Goal: Task Accomplishment & Management: Use online tool/utility

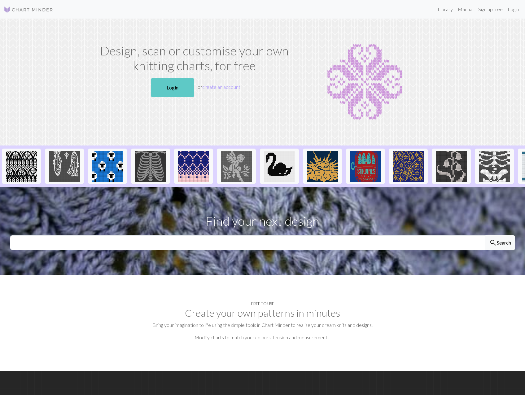
click at [183, 93] on link "Login" at bounding box center [172, 87] width 43 height 19
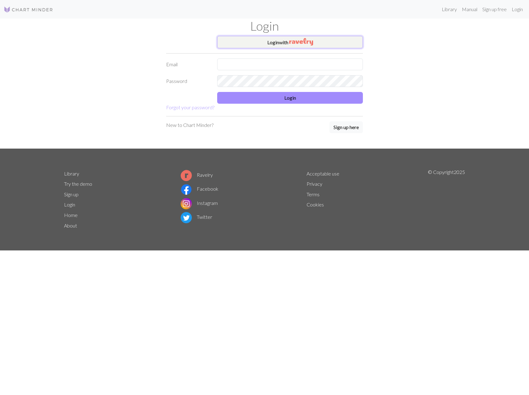
click at [307, 47] on button "Login with" at bounding box center [290, 42] width 146 height 12
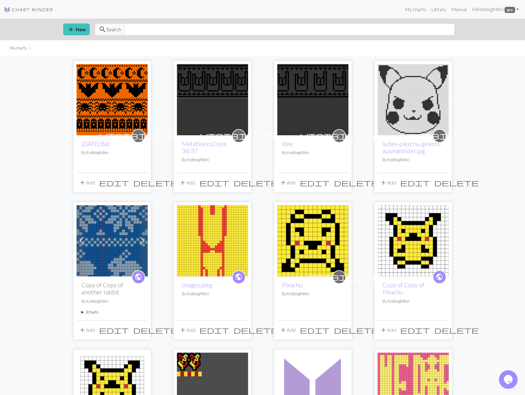
click at [102, 92] on img at bounding box center [111, 99] width 71 height 71
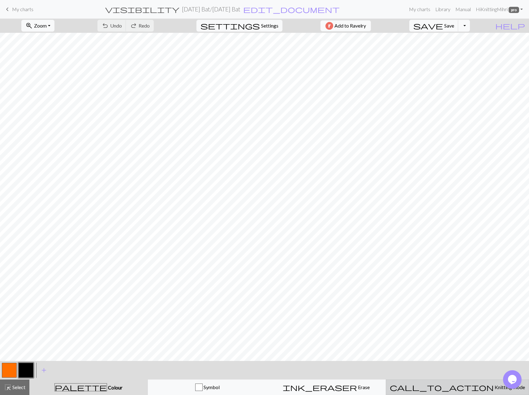
click at [472, 390] on div "call_to_action Knitting mode Knitting mode" at bounding box center [457, 387] width 135 height 7
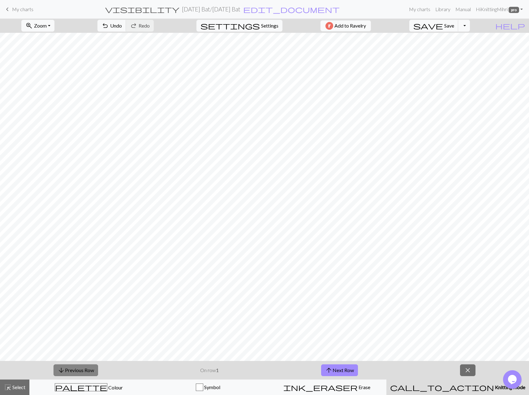
click at [76, 376] on button "arrow_downward Previous Row" at bounding box center [76, 370] width 45 height 12
click at [79, 373] on button "arrow_downward Previous Row" at bounding box center [76, 370] width 45 height 12
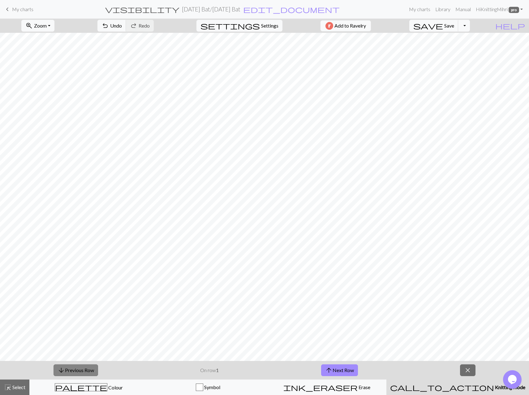
click at [79, 373] on button "arrow_downward Previous Row" at bounding box center [76, 370] width 45 height 12
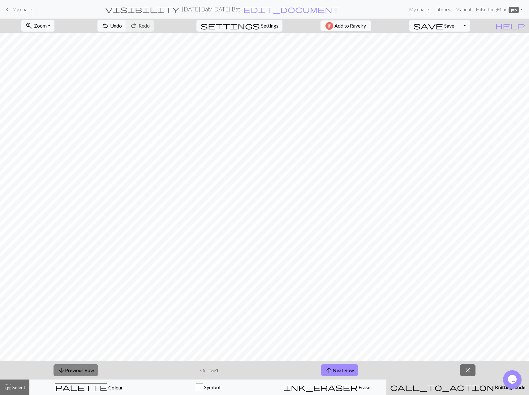
click at [79, 373] on button "arrow_downward Previous Row" at bounding box center [76, 370] width 45 height 12
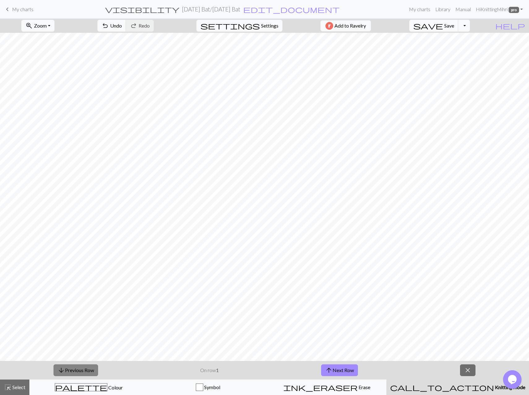
click at [79, 373] on button "arrow_downward Previous Row" at bounding box center [76, 370] width 45 height 12
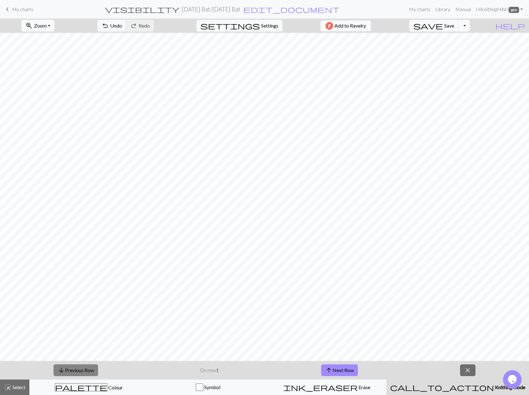
click at [79, 373] on button "arrow_downward Previous Row" at bounding box center [76, 370] width 45 height 12
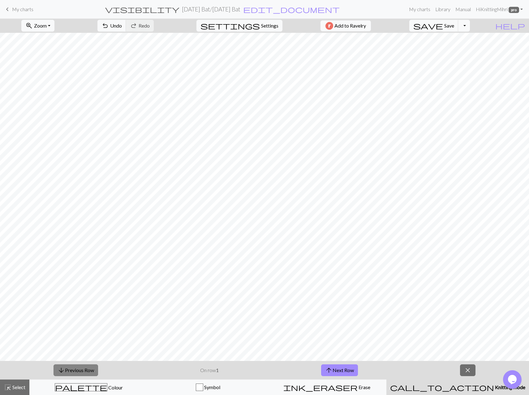
click at [79, 373] on button "arrow_downward Previous Row" at bounding box center [76, 370] width 45 height 12
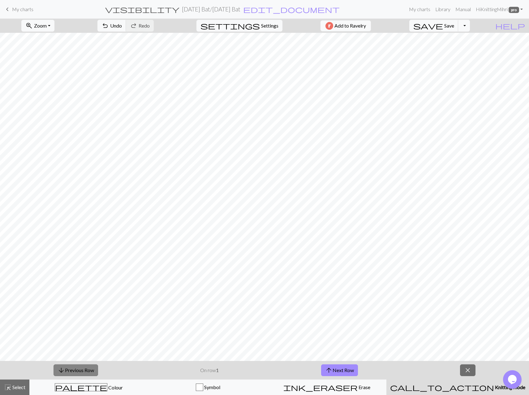
click at [79, 373] on button "arrow_downward Previous Row" at bounding box center [76, 370] width 45 height 12
click at [80, 373] on button "arrow_downward Previous Row" at bounding box center [76, 370] width 45 height 12
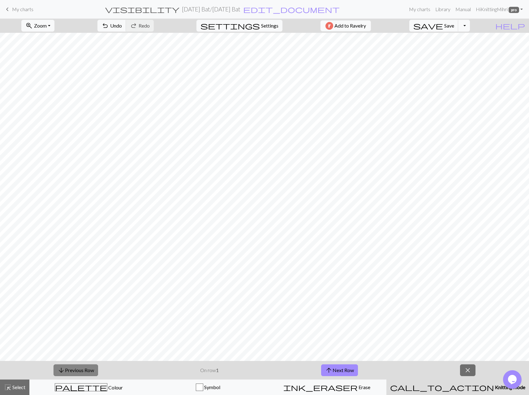
click at [83, 367] on button "arrow_downward Previous Row" at bounding box center [76, 370] width 45 height 12
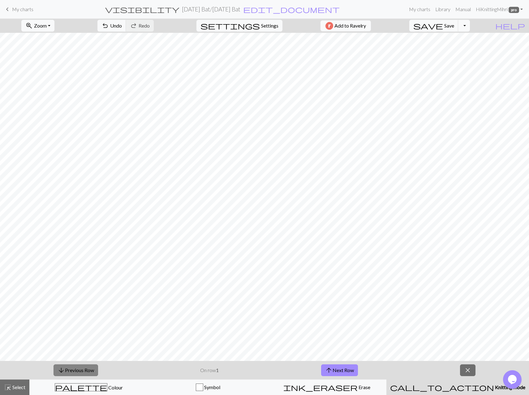
click at [83, 367] on button "arrow_downward Previous Row" at bounding box center [76, 370] width 45 height 12
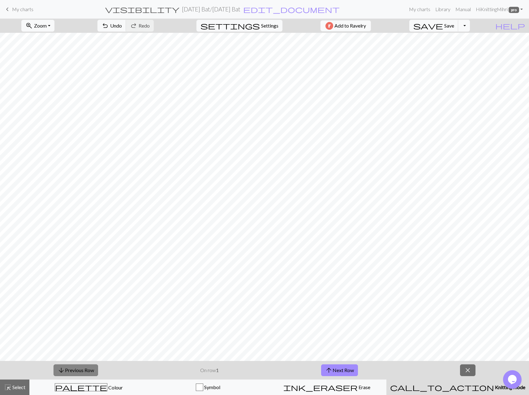
click at [83, 367] on button "arrow_downward Previous Row" at bounding box center [76, 370] width 45 height 12
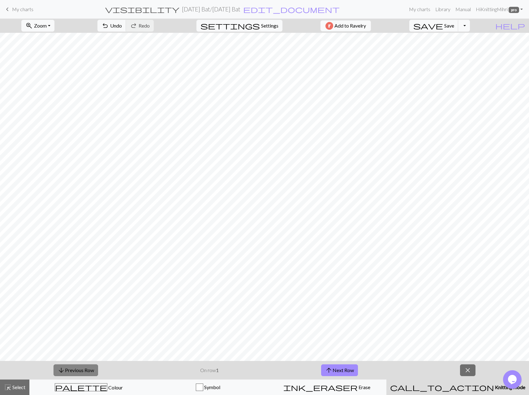
click at [83, 367] on button "arrow_downward Previous Row" at bounding box center [76, 370] width 45 height 12
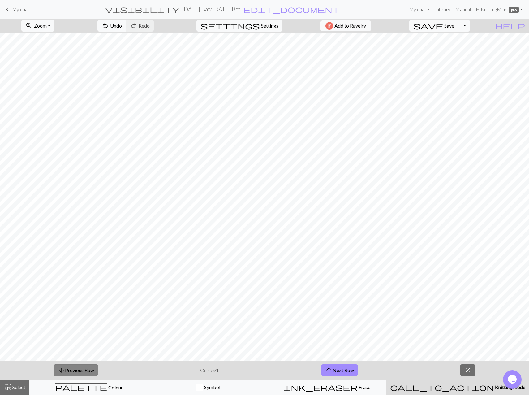
click at [83, 367] on button "arrow_downward Previous Row" at bounding box center [76, 370] width 45 height 12
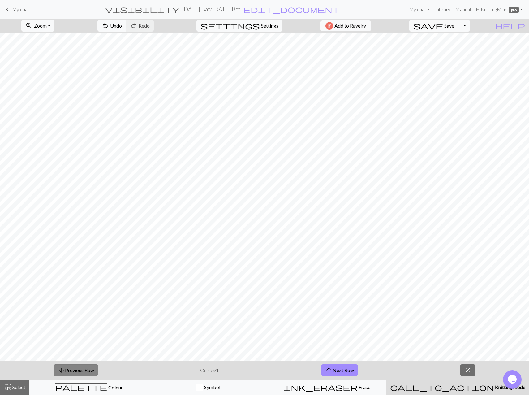
click at [83, 367] on button "arrow_downward Previous Row" at bounding box center [76, 370] width 45 height 12
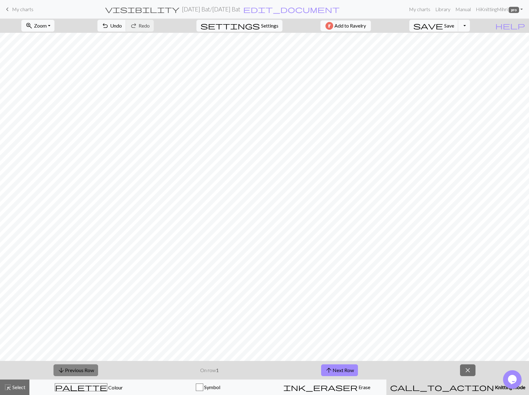
click at [83, 367] on button "arrow_downward Previous Row" at bounding box center [76, 370] width 45 height 12
click at [348, 376] on button "arrow_upward Next Row" at bounding box center [339, 370] width 37 height 12
click at [349, 368] on button "arrow_upward Next Row" at bounding box center [339, 370] width 37 height 12
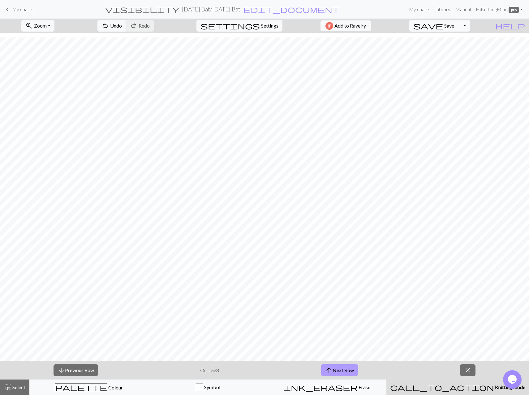
click at [349, 368] on button "arrow_upward Next Row" at bounding box center [339, 370] width 37 height 12
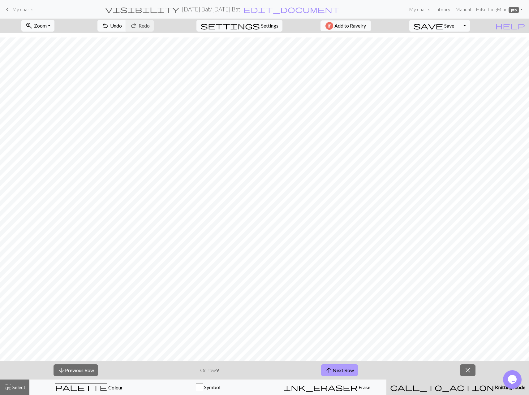
click at [349, 368] on button "arrow_upward Next Row" at bounding box center [339, 370] width 37 height 12
click at [349, 368] on button "arrow_upward Next Row" at bounding box center [340, 370] width 37 height 12
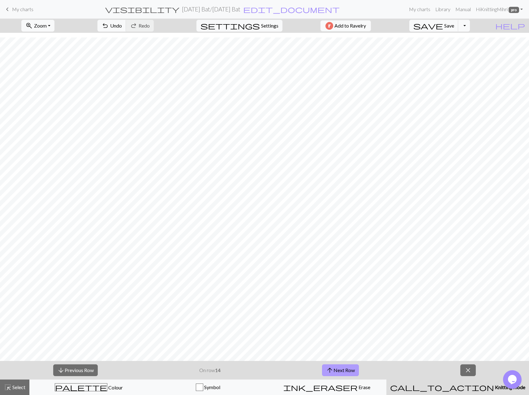
click at [349, 368] on button "arrow_upward Next Row" at bounding box center [340, 370] width 37 height 12
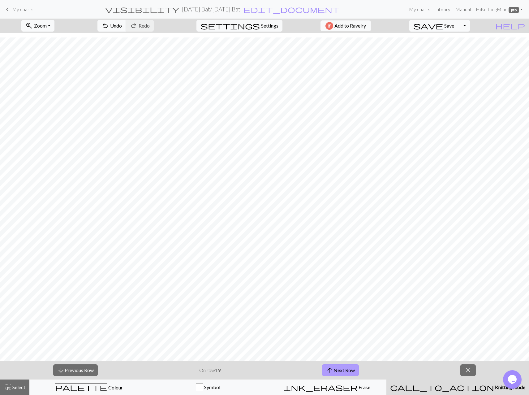
click at [349, 368] on button "arrow_upward Next Row" at bounding box center [340, 370] width 37 height 12
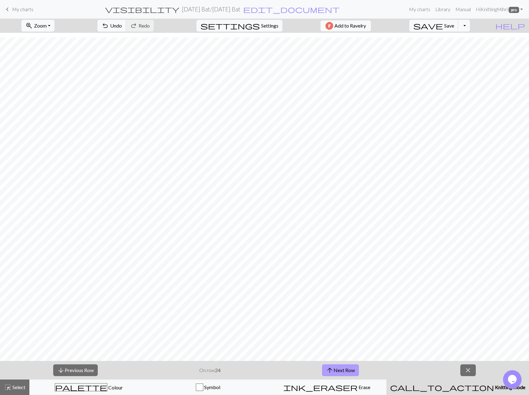
click at [349, 368] on button "arrow_upward Next Row" at bounding box center [340, 370] width 37 height 12
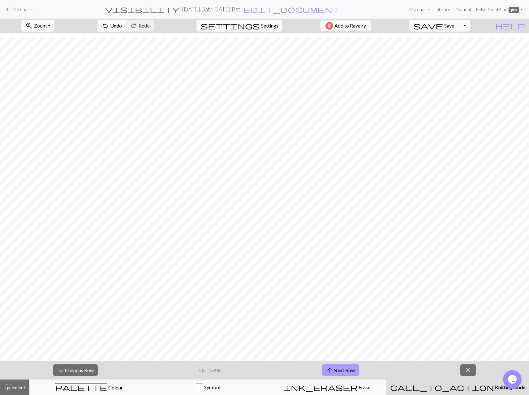
click at [349, 368] on button "arrow_upward Next Row" at bounding box center [340, 370] width 37 height 12
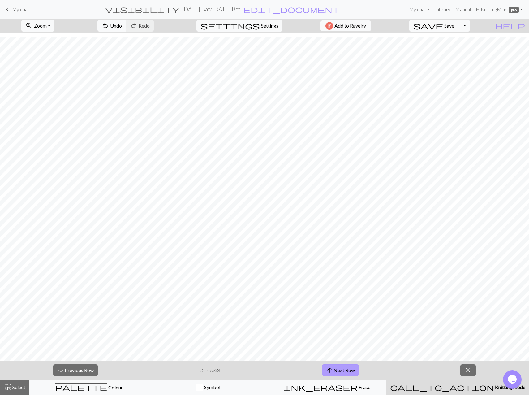
click at [349, 368] on button "arrow_upward Next Row" at bounding box center [340, 370] width 37 height 12
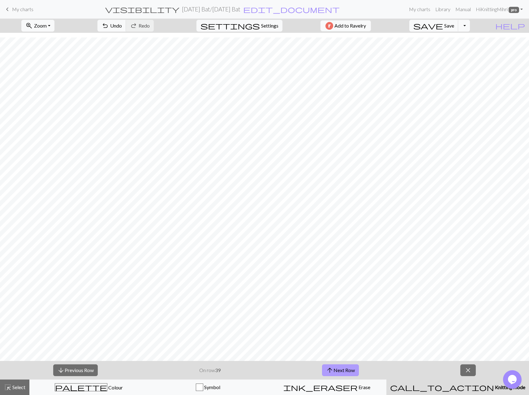
click at [349, 368] on button "arrow_upward Next Row" at bounding box center [340, 370] width 37 height 12
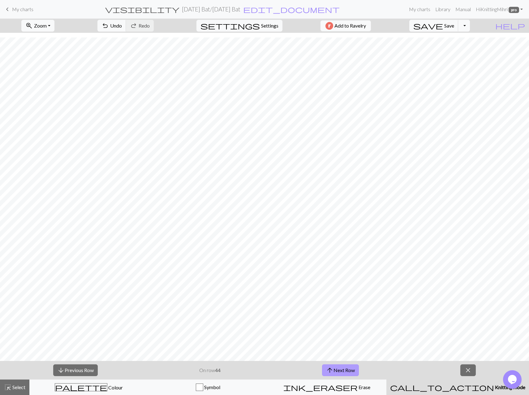
click at [349, 368] on button "arrow_upward Next Row" at bounding box center [340, 370] width 37 height 12
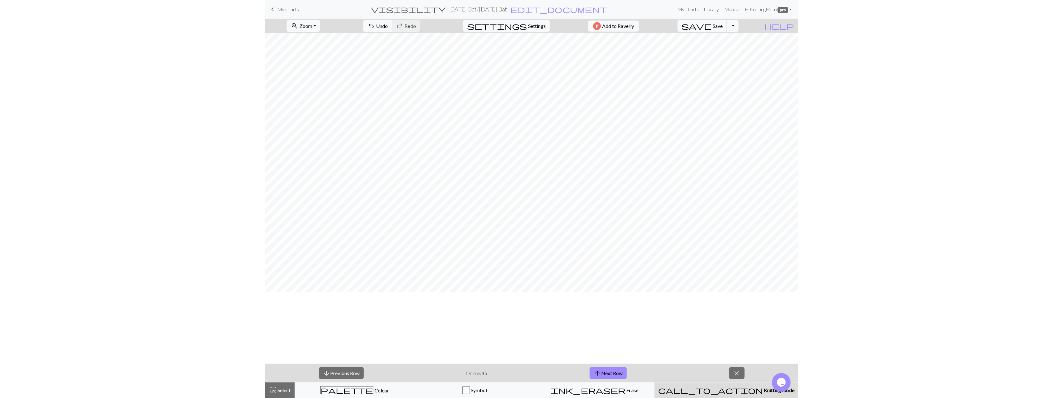
scroll to position [0, 0]
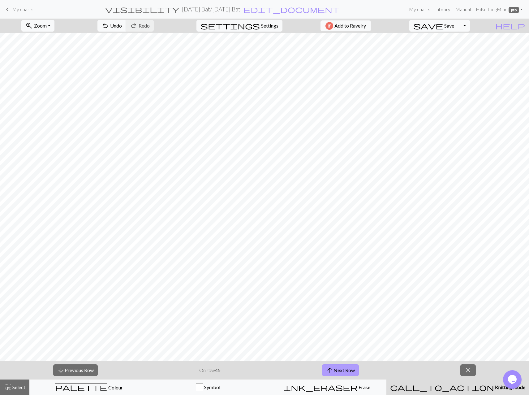
click at [342, 372] on button "arrow_upward Next Row" at bounding box center [340, 370] width 37 height 12
click at [343, 372] on button "arrow_upward Next Row" at bounding box center [340, 370] width 37 height 12
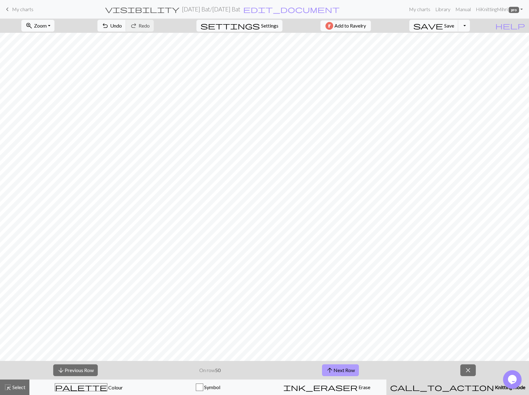
click at [343, 372] on button "arrow_upward Next Row" at bounding box center [340, 370] width 37 height 12
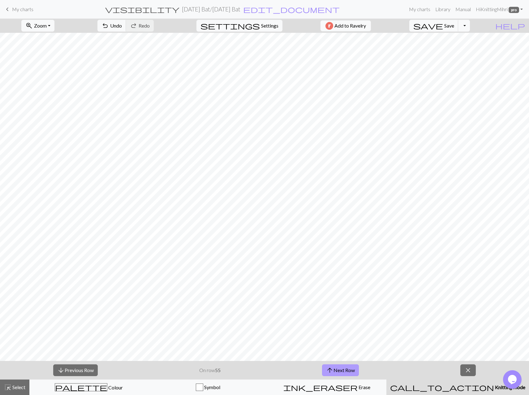
click at [343, 372] on button "arrow_upward Next Row" at bounding box center [340, 370] width 37 height 12
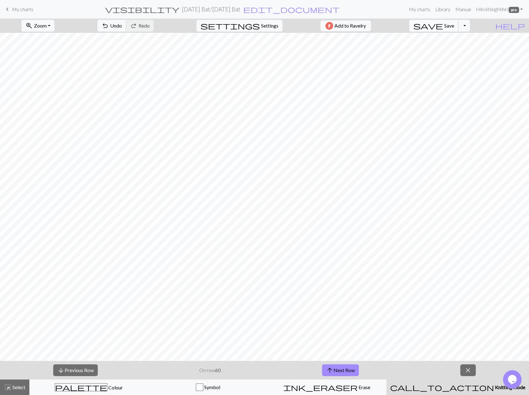
click at [443, 24] on span "save" at bounding box center [429, 25] width 30 height 9
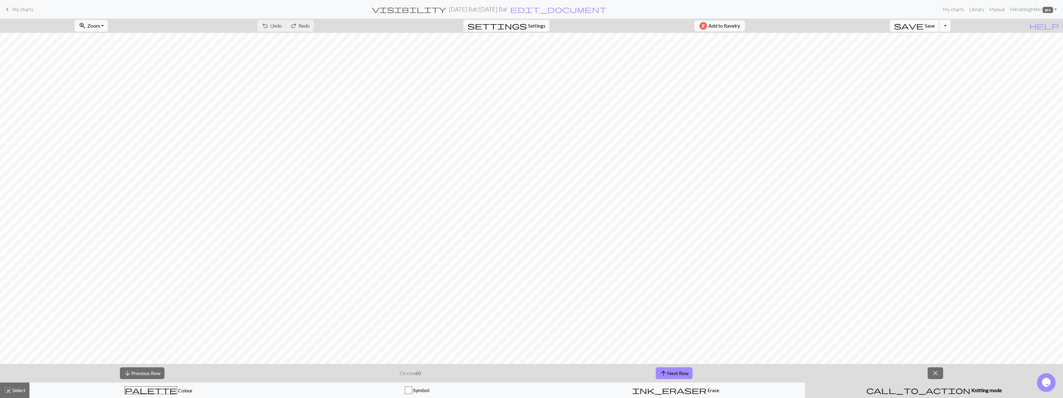
click at [524, 26] on span "Save" at bounding box center [929, 26] width 10 height 6
click at [524, 373] on span "close" at bounding box center [934, 372] width 7 height 9
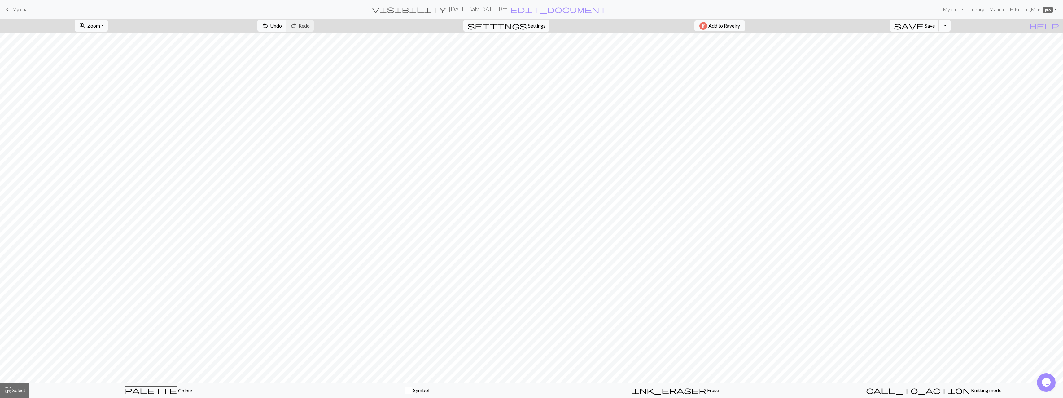
click at [524, 27] on button "Toggle Dropdown" at bounding box center [944, 26] width 12 height 12
click at [524, 28] on span "Settings" at bounding box center [536, 25] width 17 height 7
select select "aran"
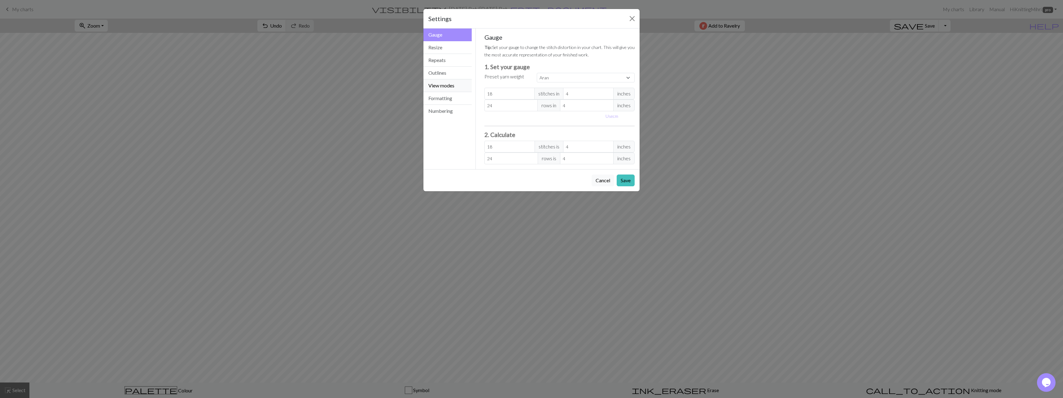
click at [446, 86] on button "View modes" at bounding box center [447, 85] width 48 height 13
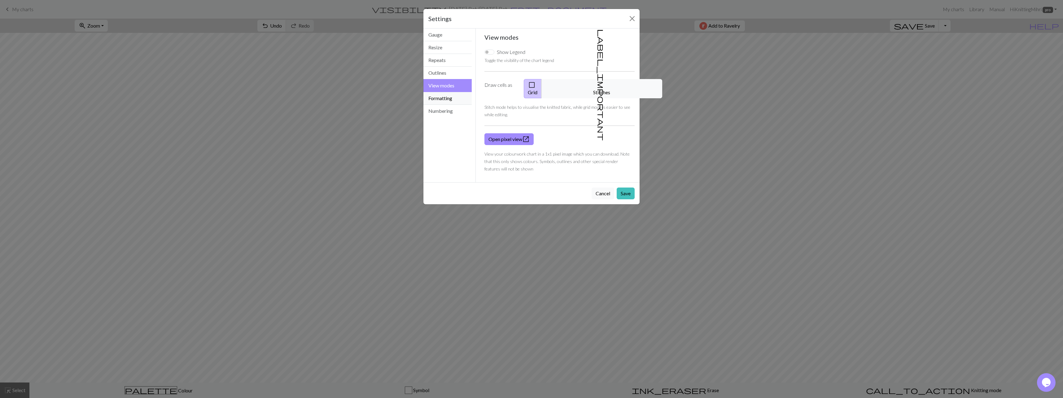
click at [445, 100] on button "Formatting" at bounding box center [447, 98] width 48 height 13
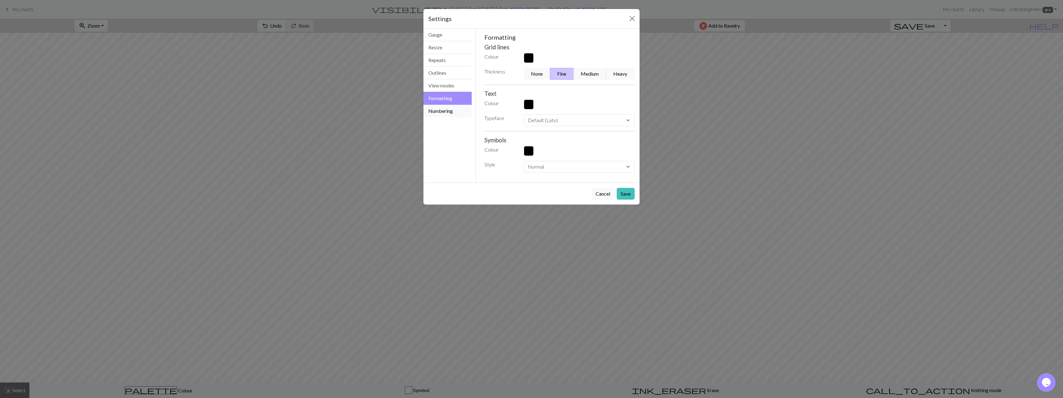
click at [443, 108] on button "Numbering" at bounding box center [447, 111] width 48 height 12
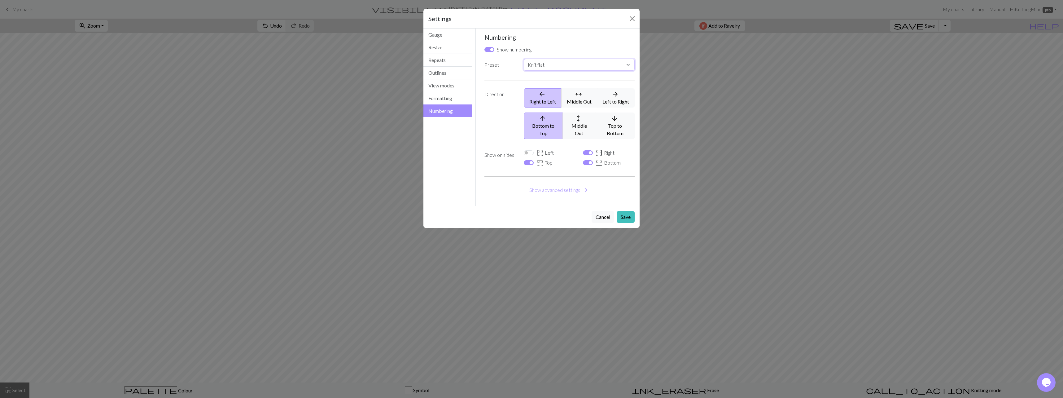
click at [524, 62] on select "Custom Knit flat Knit in the round Lace knitting Cross stitch" at bounding box center [579, 65] width 111 height 12
select select "round"
click at [524, 59] on select "Custom Knit flat Knit in the round Lace knitting Cross stitch" at bounding box center [579, 65] width 111 height 12
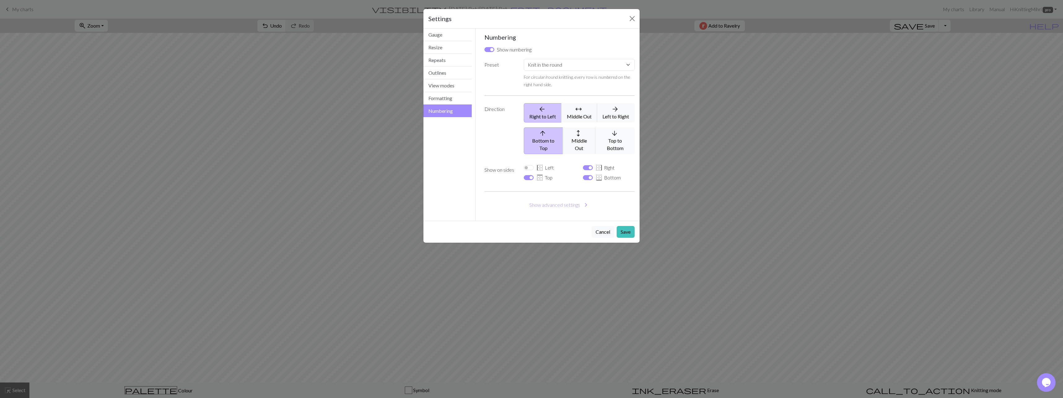
click at [524, 130] on icon "arrow_downward" at bounding box center [614, 132] width 30 height 7
select select
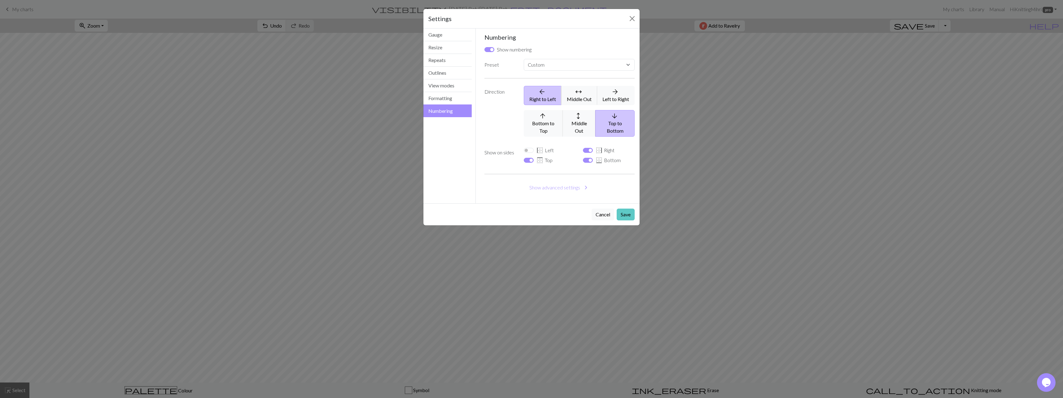
click at [524, 208] on button "Save" at bounding box center [625, 214] width 18 height 12
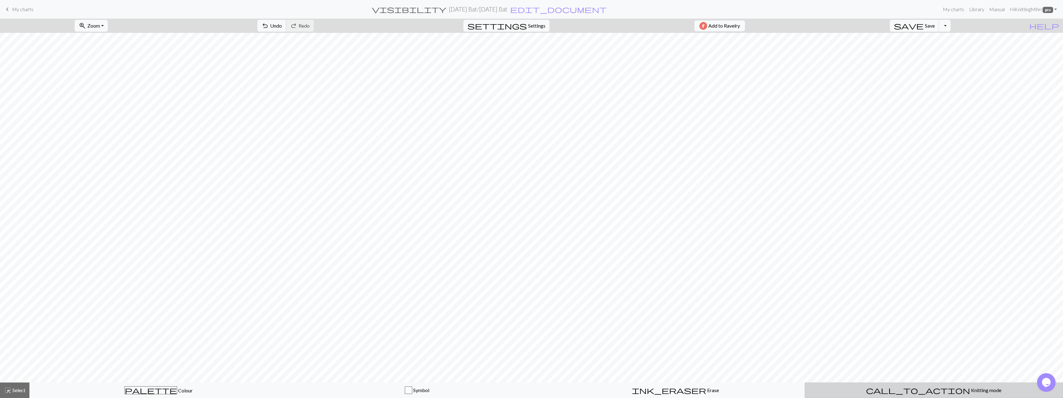
click at [524, 387] on span "call_to_action" at bounding box center [918, 389] width 104 height 9
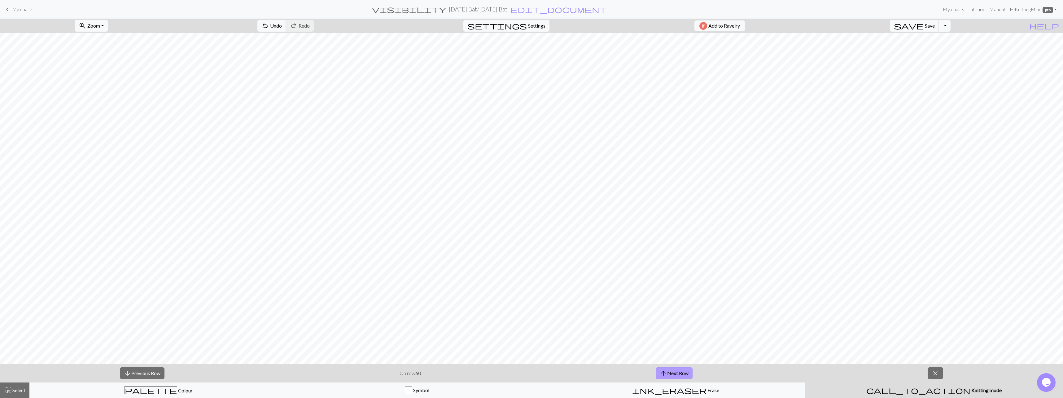
click at [524, 372] on button "arrow_upward Next Row" at bounding box center [673, 373] width 37 height 12
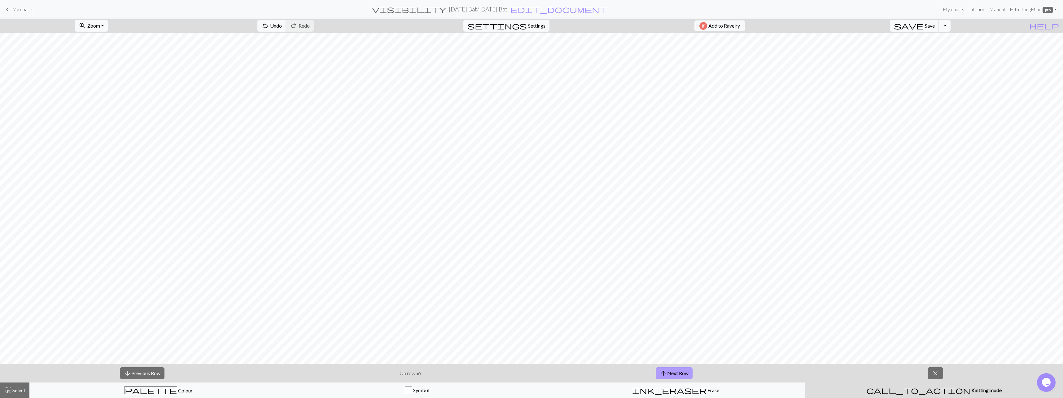
click at [524, 372] on button "arrow_upward Next Row" at bounding box center [673, 373] width 37 height 12
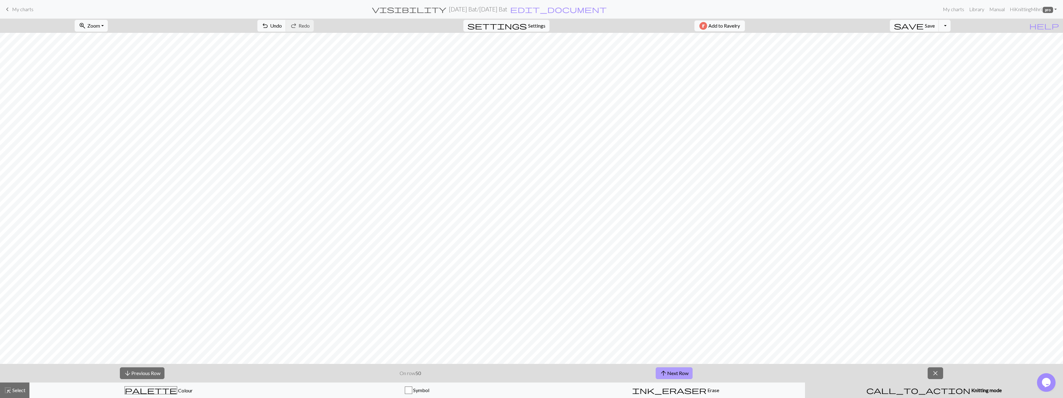
click at [524, 372] on button "arrow_upward Next Row" at bounding box center [673, 373] width 37 height 12
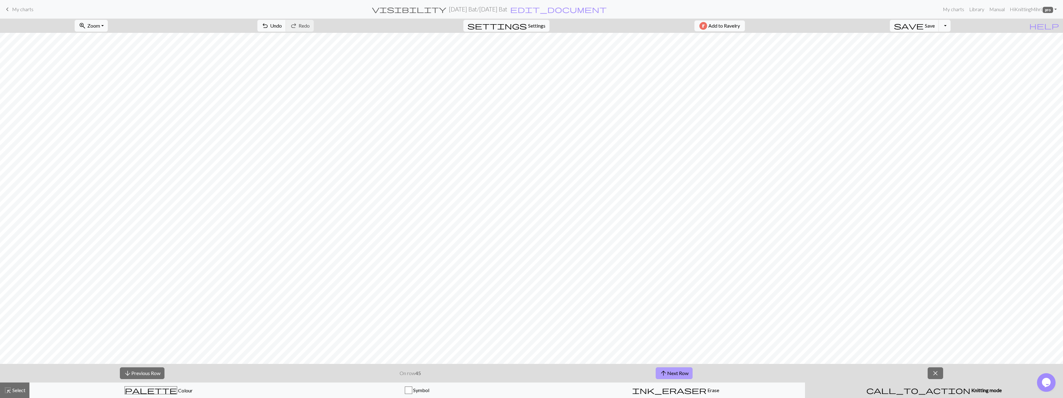
click at [524, 372] on button "arrow_upward Next Row" at bounding box center [673, 373] width 37 height 12
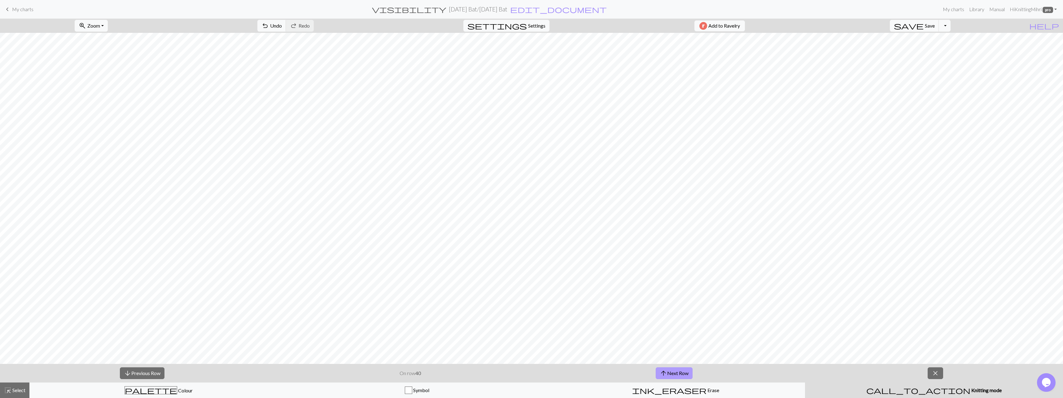
click at [524, 372] on button "arrow_upward Next Row" at bounding box center [673, 373] width 37 height 12
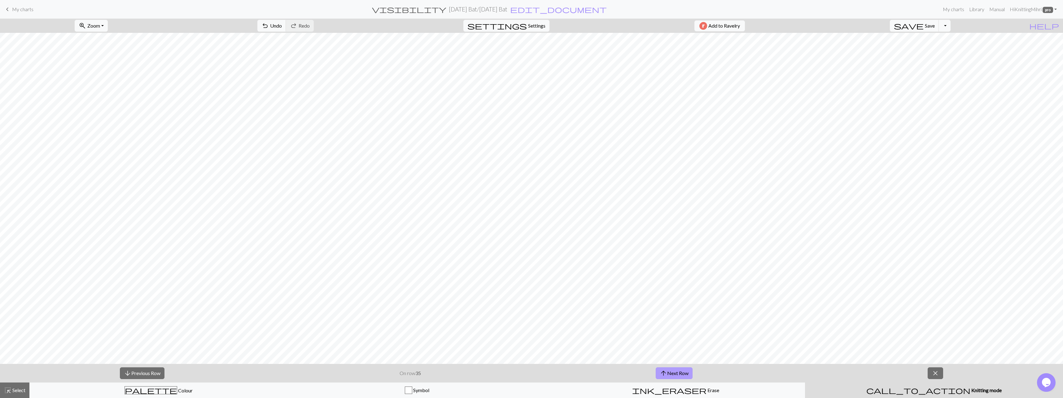
click at [524, 372] on button "arrow_upward Next Row" at bounding box center [673, 373] width 37 height 12
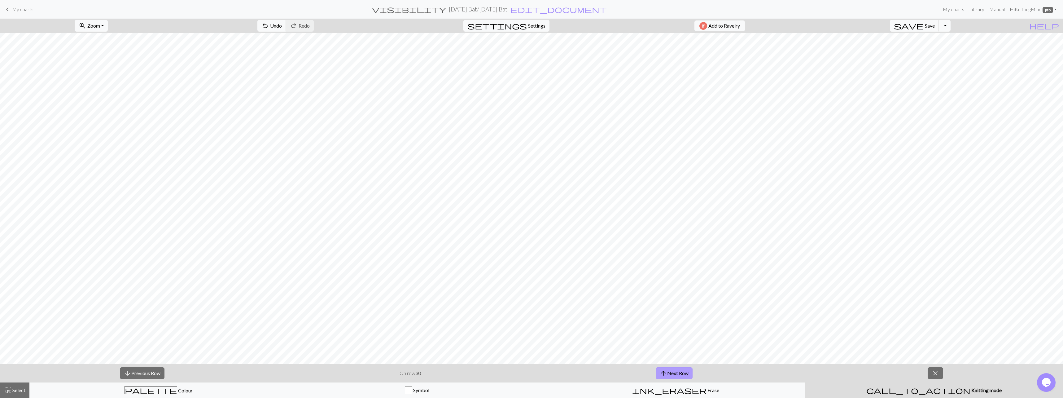
click at [524, 372] on button "arrow_upward Next Row" at bounding box center [673, 373] width 37 height 12
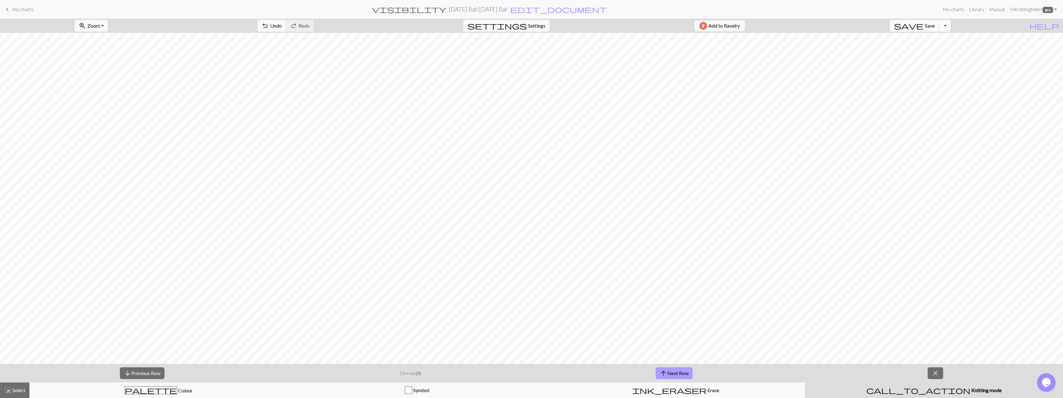
click at [524, 372] on button "arrow_upward Next Row" at bounding box center [673, 373] width 37 height 12
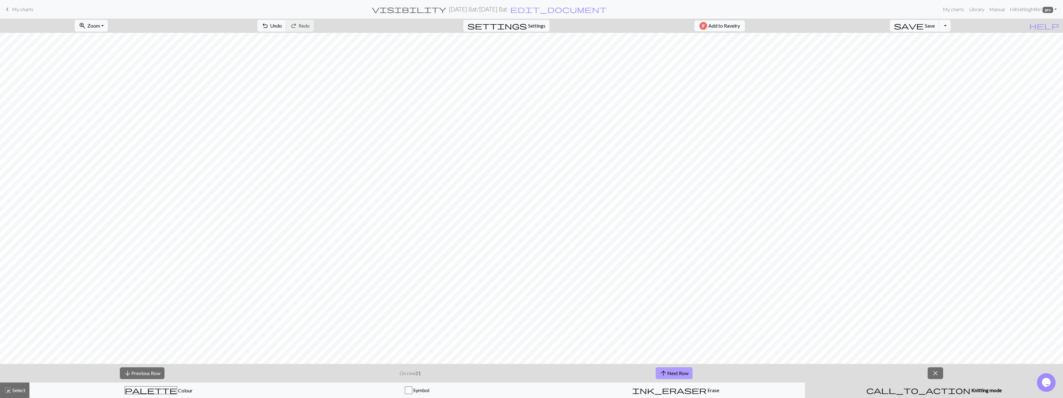
click at [524, 372] on button "arrow_upward Next Row" at bounding box center [673, 373] width 37 height 12
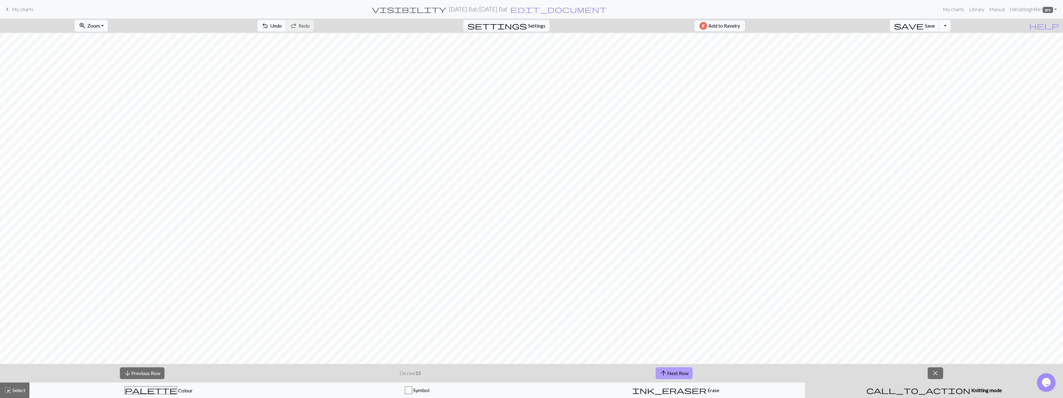
click at [524, 372] on button "arrow_upward Next Row" at bounding box center [673, 373] width 37 height 12
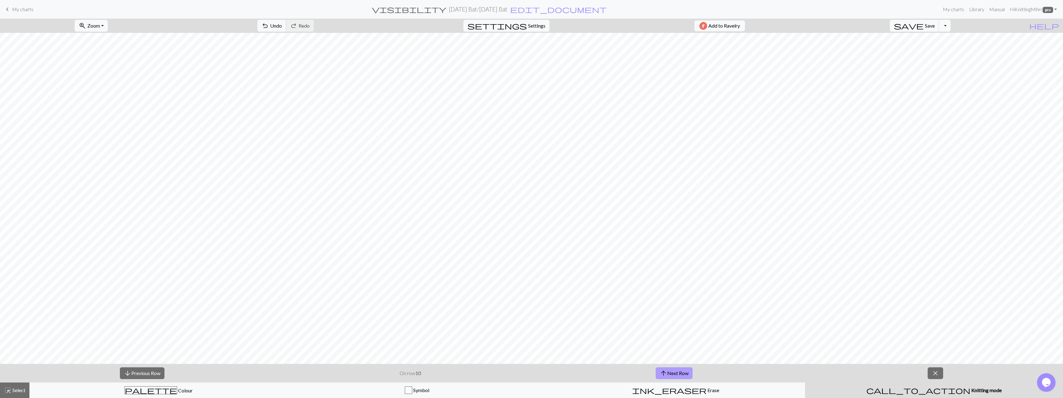
click at [524, 372] on button "arrow_upward Next Row" at bounding box center [673, 373] width 37 height 12
click at [524, 372] on button "arrow_upward Next Row" at bounding box center [672, 373] width 37 height 12
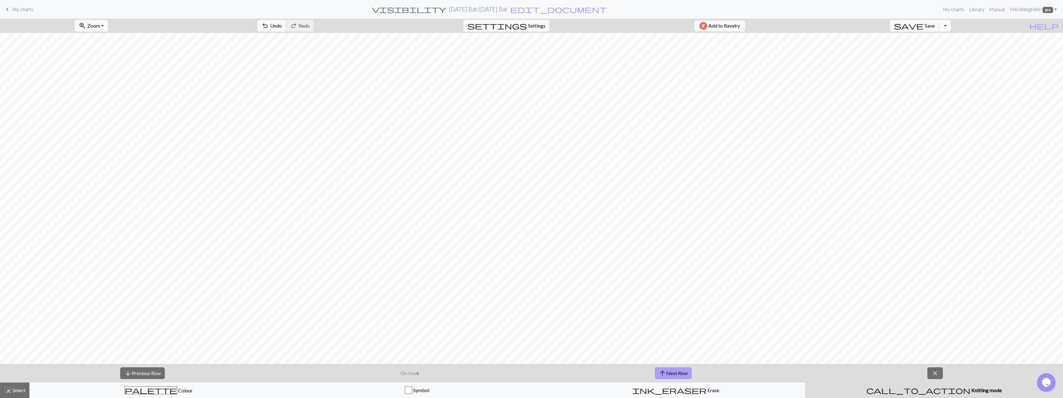
click at [524, 372] on button "arrow_upward Next Row" at bounding box center [672, 373] width 37 height 12
click at [524, 26] on span "Save" at bounding box center [929, 26] width 10 height 6
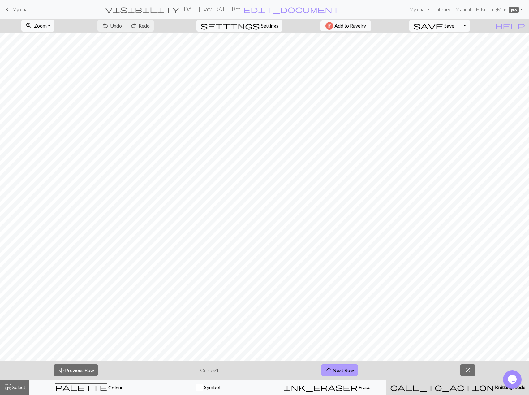
click at [347, 374] on button "arrow_upward Next Row" at bounding box center [339, 370] width 37 height 12
click at [76, 368] on button "arrow_downward Previous Row" at bounding box center [76, 370] width 45 height 12
click at [459, 28] on button "save Save Save" at bounding box center [434, 26] width 49 height 12
click at [71, 370] on button "arrow_downward Previous Row" at bounding box center [76, 370] width 45 height 12
click at [443, 23] on span "save" at bounding box center [429, 25] width 30 height 9
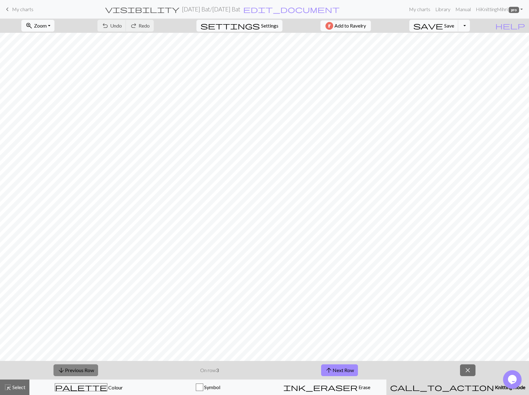
click at [74, 367] on button "arrow_downward Previous Row" at bounding box center [76, 370] width 45 height 12
click at [454, 24] on span "Save" at bounding box center [450, 26] width 10 height 6
click at [75, 369] on button "arrow_downward Previous Row" at bounding box center [76, 370] width 45 height 12
click at [454, 24] on span "Save" at bounding box center [450, 26] width 10 height 6
click at [72, 374] on button "arrow_downward Previous Row" at bounding box center [76, 370] width 45 height 12
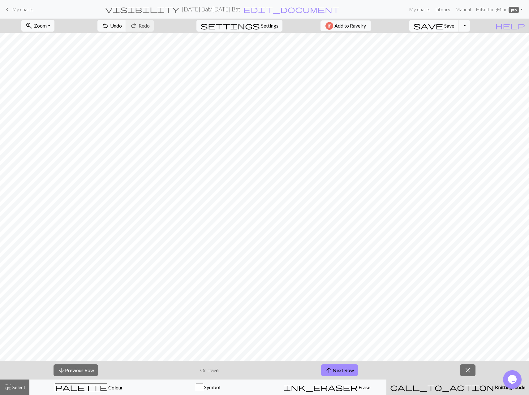
click at [459, 29] on button "save Save Save" at bounding box center [434, 26] width 49 height 12
click at [57, 369] on button "arrow_downward Previous Row" at bounding box center [76, 370] width 45 height 12
click at [457, 27] on button "save Save Save" at bounding box center [434, 26] width 49 height 12
click at [79, 369] on button "arrow_downward Previous Row" at bounding box center [76, 370] width 45 height 12
click at [459, 29] on button "save Save Save" at bounding box center [434, 26] width 49 height 12
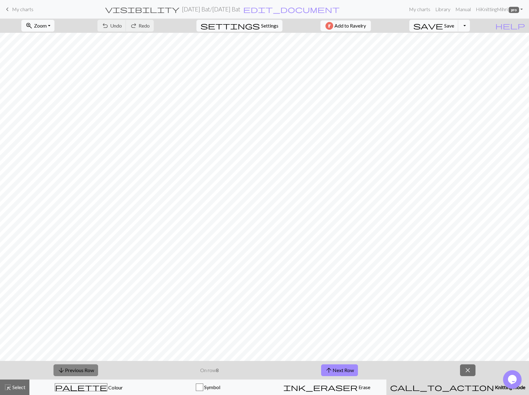
click at [68, 370] on button "arrow_downward Previous Row" at bounding box center [76, 370] width 45 height 12
click at [446, 28] on button "save Save Save" at bounding box center [434, 26] width 49 height 12
click at [88, 368] on button "arrow_downward Previous Row" at bounding box center [76, 370] width 45 height 12
click at [443, 25] on span "save" at bounding box center [429, 25] width 30 height 9
click at [76, 369] on button "arrow_downward Previous Row" at bounding box center [75, 370] width 45 height 12
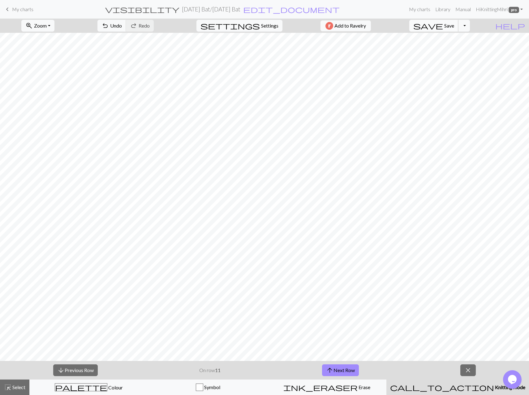
click at [454, 24] on span "Save" at bounding box center [450, 26] width 10 height 6
click at [82, 370] on button "arrow_downward Previous Row" at bounding box center [75, 370] width 45 height 12
click at [454, 26] on span "Save" at bounding box center [450, 26] width 10 height 6
click at [56, 367] on button "arrow_downward Previous Row" at bounding box center [75, 370] width 45 height 12
click at [443, 25] on span "save" at bounding box center [429, 25] width 30 height 9
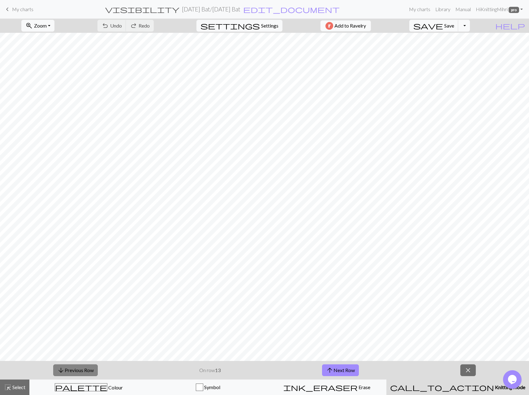
click at [90, 372] on button "arrow_downward Previous Row" at bounding box center [75, 370] width 45 height 12
click at [454, 23] on span "Save" at bounding box center [450, 26] width 10 height 6
click at [74, 371] on button "arrow_downward Previous Row" at bounding box center [75, 370] width 45 height 12
click at [454, 23] on span "Save" at bounding box center [450, 26] width 10 height 6
click at [87, 367] on button "arrow_downward Previous Row" at bounding box center [75, 370] width 45 height 12
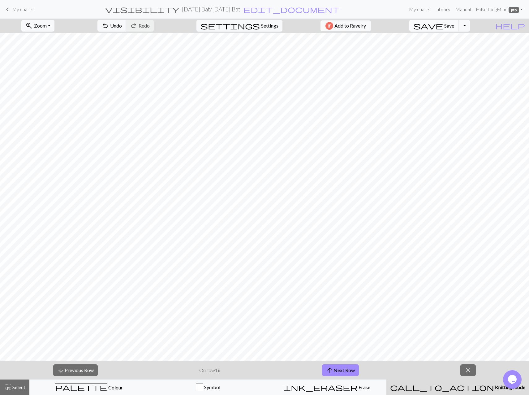
click at [454, 27] on span "Save" at bounding box center [450, 26] width 10 height 6
click at [443, 24] on span "save" at bounding box center [429, 25] width 30 height 9
click at [73, 369] on button "arrow_downward Previous Row" at bounding box center [75, 370] width 45 height 12
click at [68, 365] on button "arrow_downward Previous Row" at bounding box center [75, 370] width 45 height 12
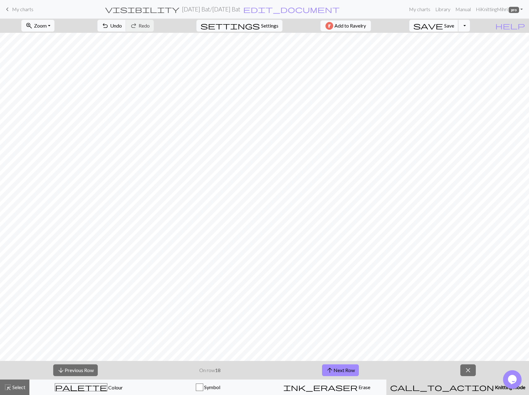
click at [458, 22] on button "save Save Save" at bounding box center [434, 26] width 49 height 12
click at [454, 23] on span "Save" at bounding box center [450, 26] width 10 height 6
click at [454, 28] on span "Save" at bounding box center [450, 26] width 10 height 6
